Goal: Check status

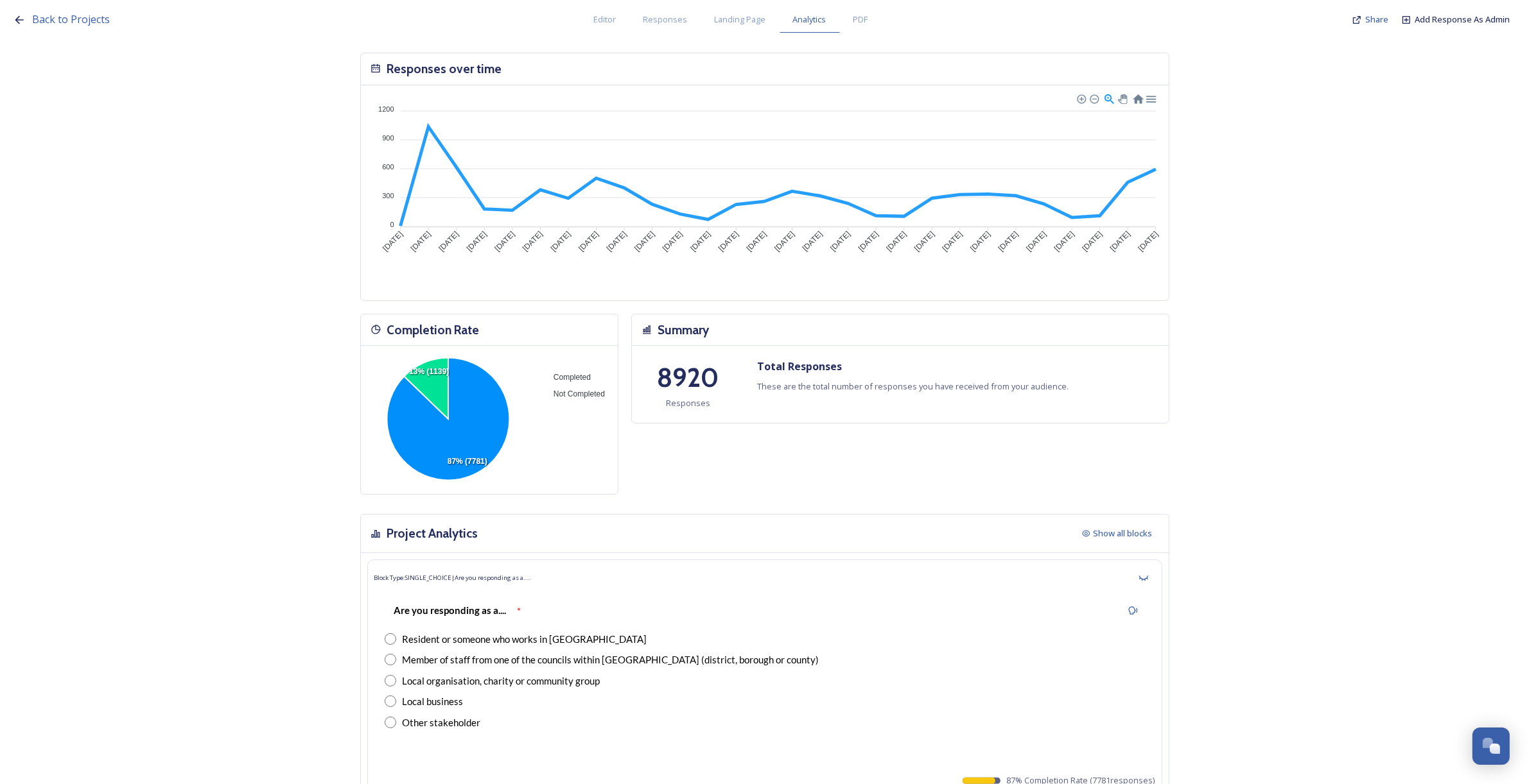
scroll to position [80, 0]
